Goal: Find specific page/section: Find specific page/section

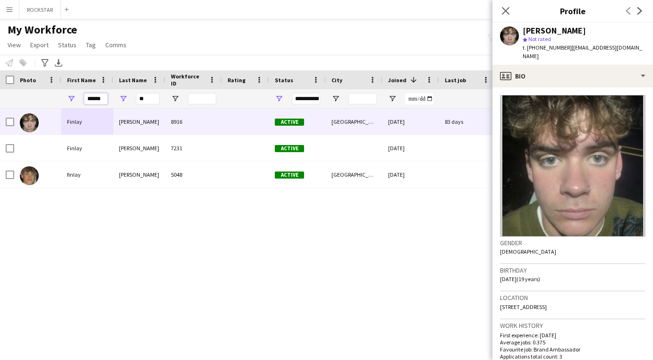
drag, startPoint x: 106, startPoint y: 99, endPoint x: 42, endPoint y: 99, distance: 63.7
click at [42, 99] on div "****** **" at bounding box center [511, 98] width 1023 height 19
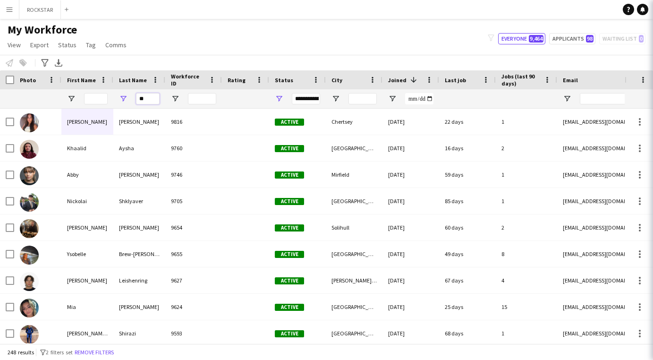
click at [155, 99] on input "**" at bounding box center [148, 98] width 24 height 11
type input "*"
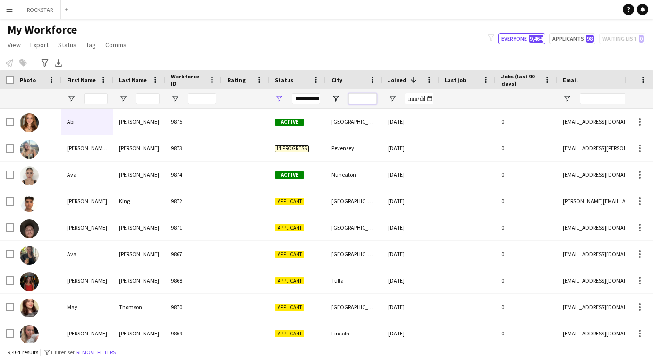
click at [353, 103] on input "City Filter Input" at bounding box center [362, 98] width 28 height 11
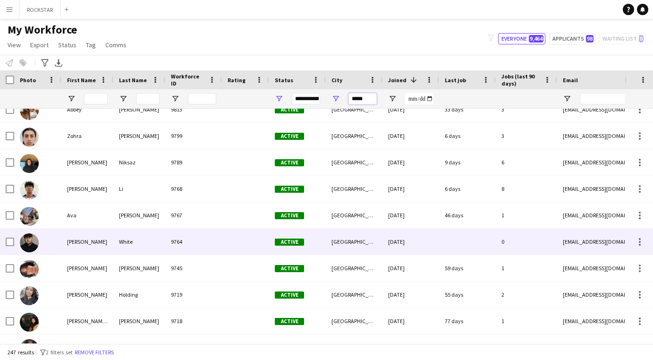
scroll to position [46, 0]
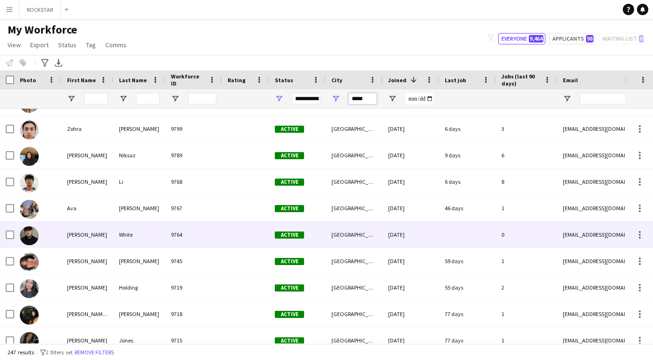
type input "*****"
click at [140, 211] on div "[PERSON_NAME]" at bounding box center [139, 208] width 52 height 26
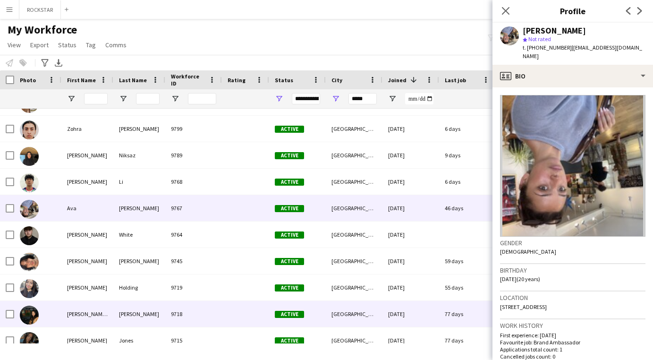
click at [101, 311] on div "[PERSON_NAME] [PERSON_NAME]" at bounding box center [87, 314] width 52 height 26
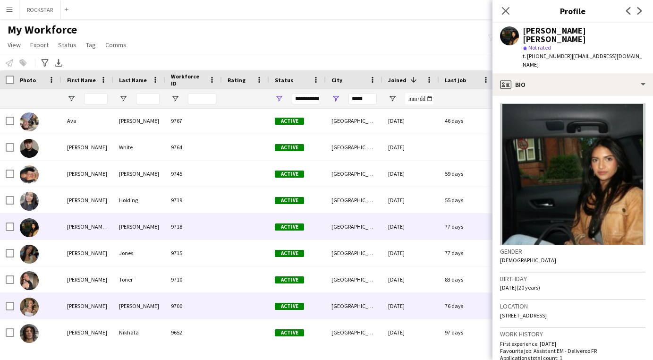
scroll to position [133, 0]
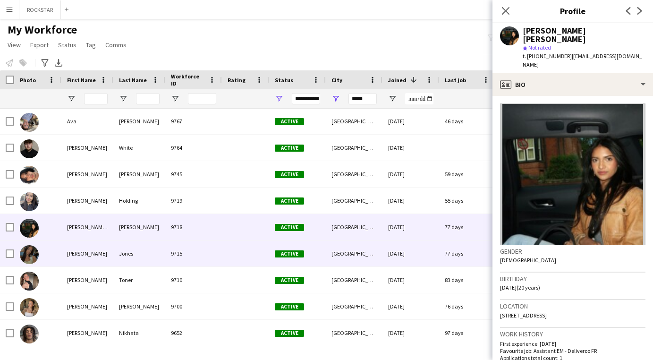
click at [104, 262] on div "[PERSON_NAME]" at bounding box center [87, 253] width 52 height 26
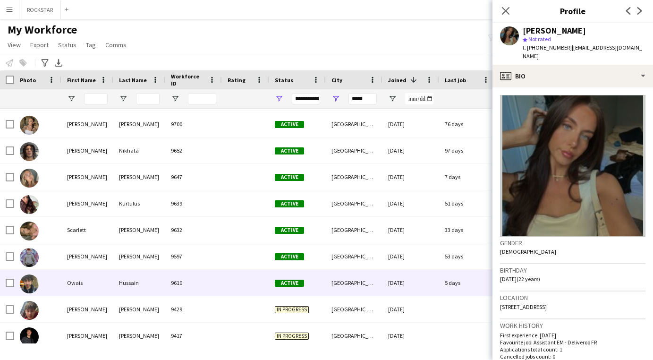
scroll to position [314, 0]
click at [101, 282] on div "Owais" at bounding box center [87, 283] width 52 height 26
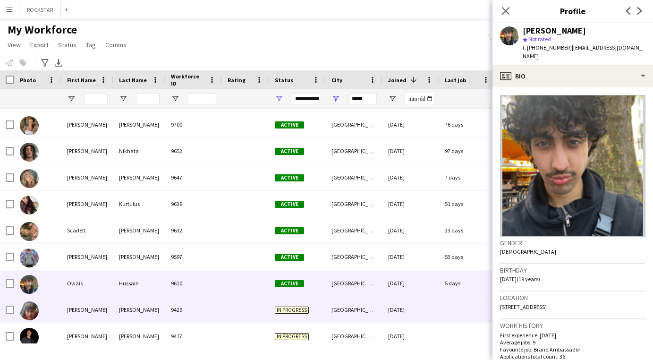
scroll to position [385, 0]
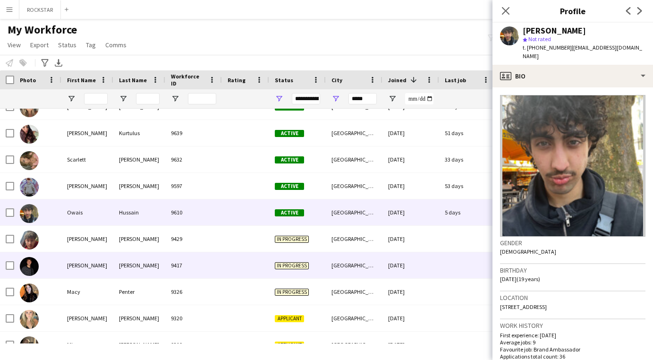
click at [103, 269] on div "[PERSON_NAME]" at bounding box center [87, 265] width 52 height 26
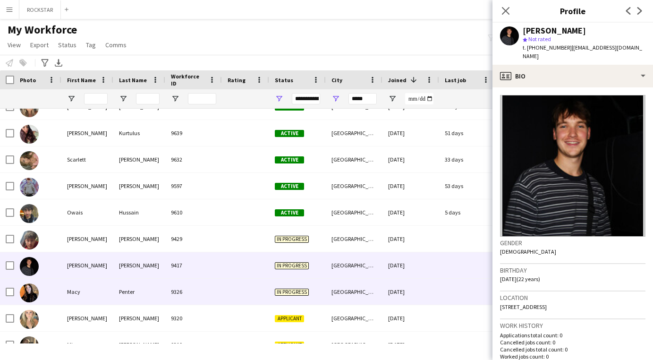
click at [100, 296] on div "Macy" at bounding box center [87, 292] width 52 height 26
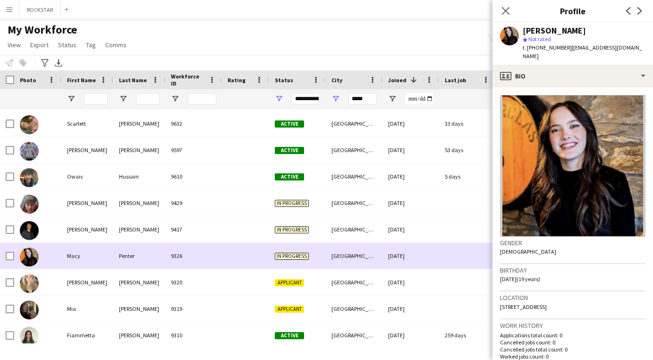
scroll to position [422, 0]
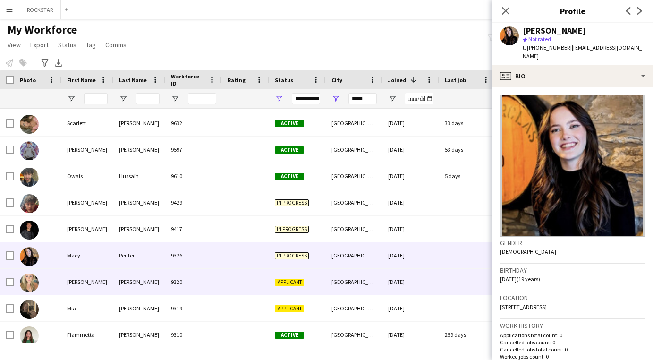
click at [100, 283] on div "[PERSON_NAME]" at bounding box center [87, 282] width 52 height 26
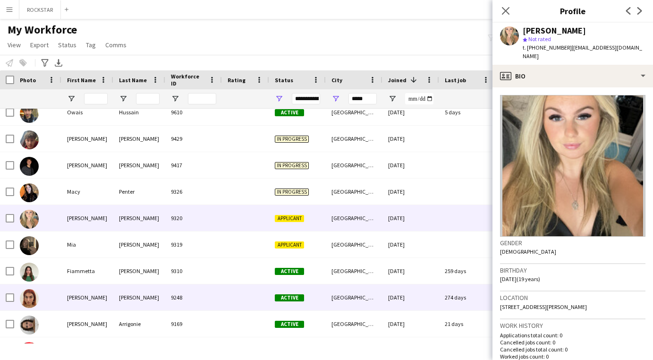
scroll to position [0, 0]
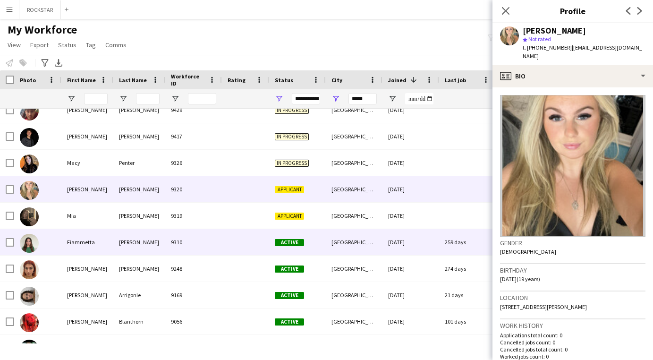
click at [98, 220] on div "Mia" at bounding box center [87, 216] width 52 height 26
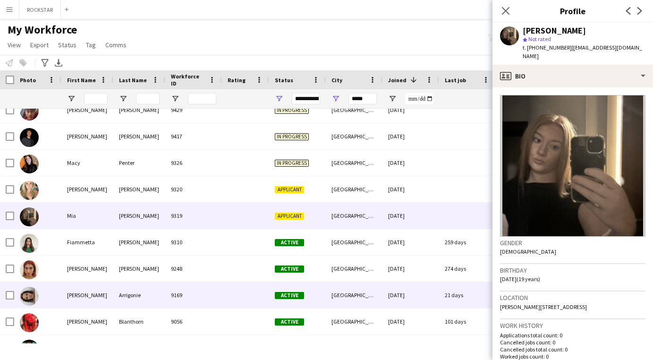
click at [86, 294] on div "[PERSON_NAME]" at bounding box center [87, 295] width 52 height 26
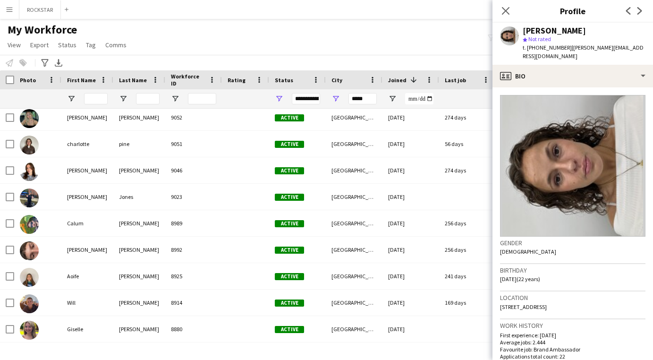
scroll to position [751, 0]
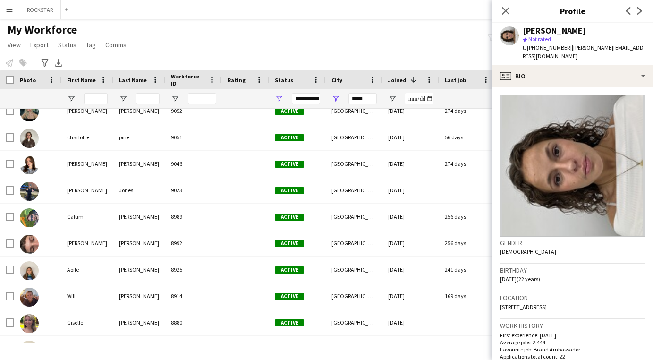
click at [155, 296] on div "[PERSON_NAME]" at bounding box center [139, 296] width 52 height 26
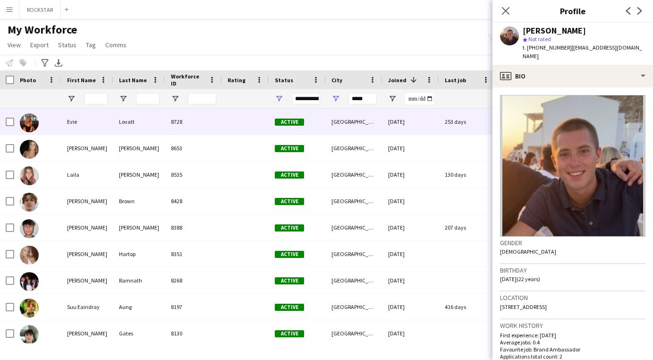
scroll to position [1049, 0]
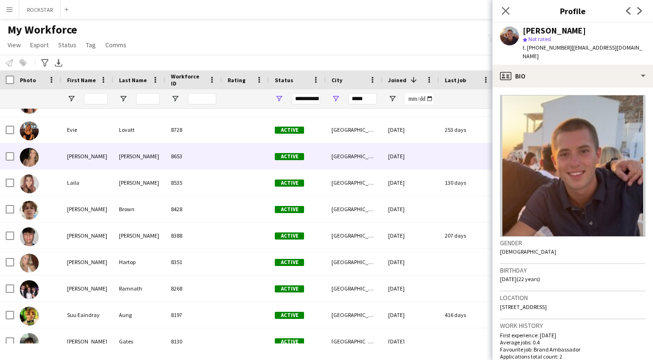
click at [67, 167] on div "[PERSON_NAME]" at bounding box center [87, 156] width 52 height 26
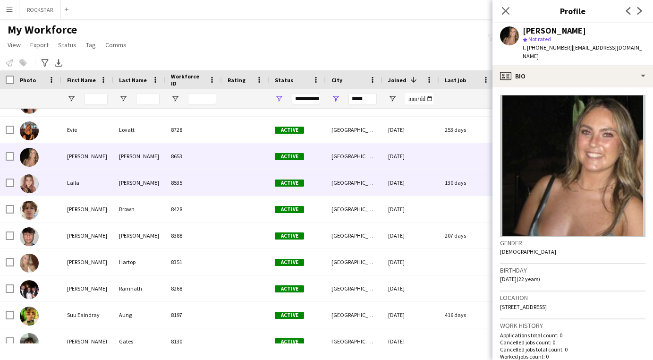
click at [72, 184] on div "Laila" at bounding box center [87, 182] width 52 height 26
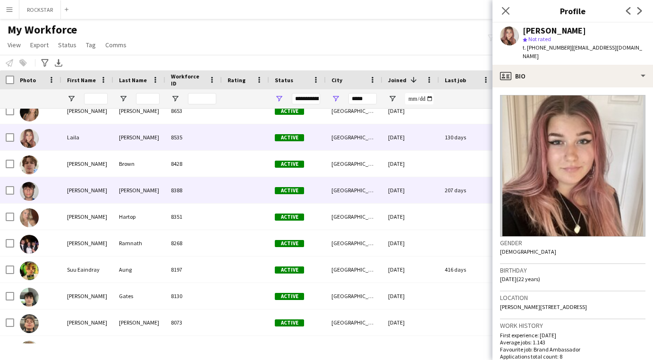
scroll to position [1105, 0]
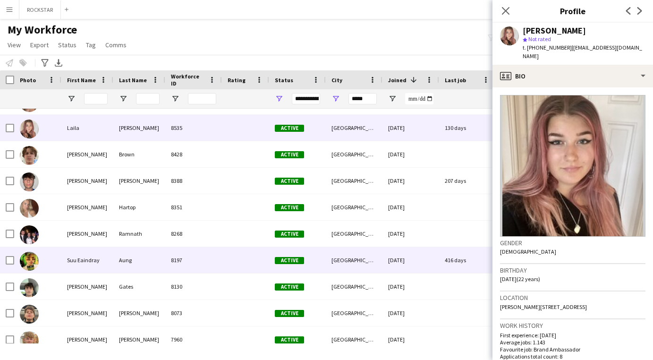
click at [72, 265] on div "Suu Eaindray" at bounding box center [87, 260] width 52 height 26
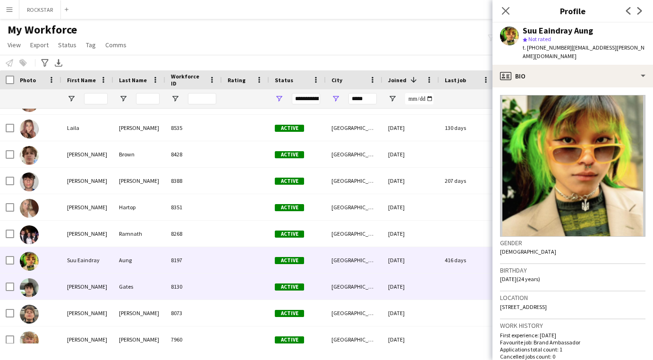
click at [72, 286] on div "[PERSON_NAME]" at bounding box center [87, 286] width 52 height 26
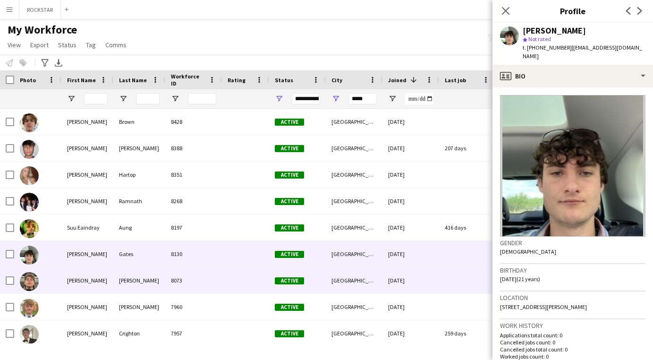
click at [72, 286] on div "[PERSON_NAME]" at bounding box center [87, 280] width 52 height 26
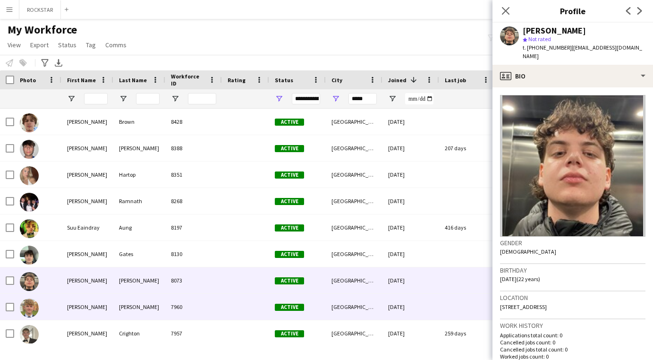
click at [68, 315] on div "[PERSON_NAME]" at bounding box center [87, 307] width 52 height 26
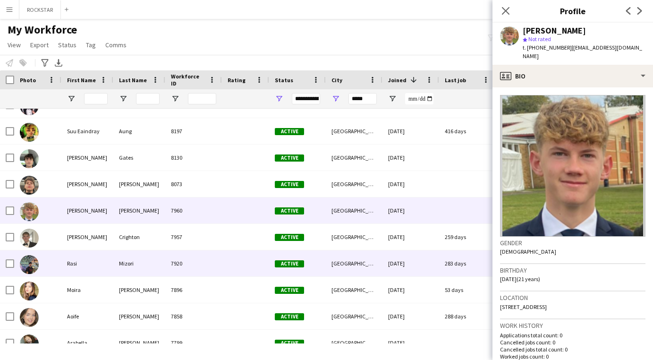
click at [82, 275] on div "Rasi" at bounding box center [87, 263] width 52 height 26
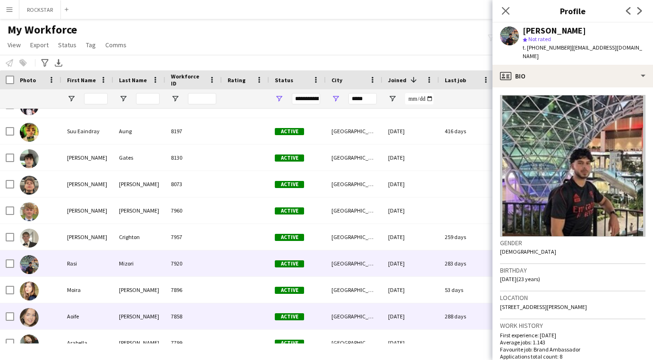
click at [77, 315] on div "Aoife" at bounding box center [87, 316] width 52 height 26
